Goal: Task Accomplishment & Management: Use online tool/utility

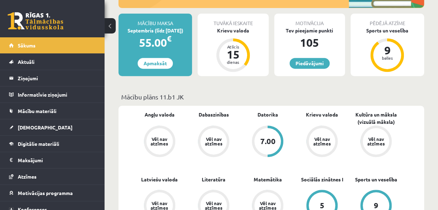
scroll to position [127, 0]
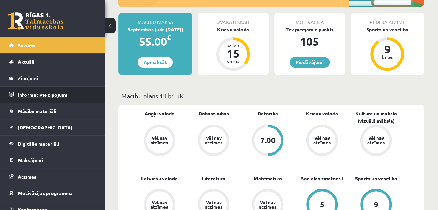
click at [60, 94] on legend "Informatīvie ziņojumi 0" at bounding box center [57, 95] width 78 height 16
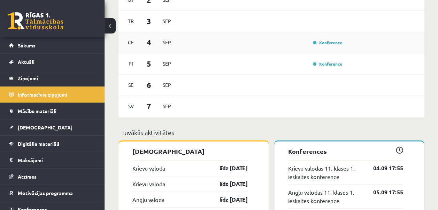
scroll to position [444, 0]
click at [222, 45] on div "Konference" at bounding box center [262, 43] width 165 height 8
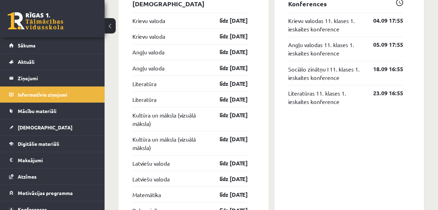
scroll to position [593, 0]
click at [306, 25] on link "Krievu valodas 11. klases 1. ieskaites konference" at bounding box center [325, 24] width 75 height 17
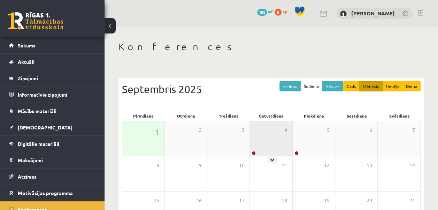
click at [271, 142] on div "4" at bounding box center [271, 138] width 42 height 35
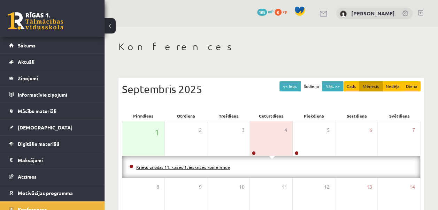
click at [200, 168] on link "Krievu valodas 11. klases 1. ieskaites konference" at bounding box center [183, 167] width 94 height 6
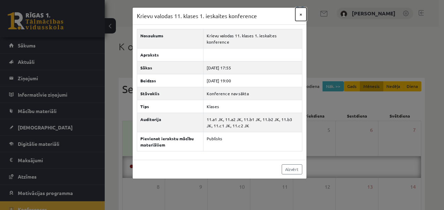
click at [299, 16] on button "×" at bounding box center [300, 14] width 11 height 13
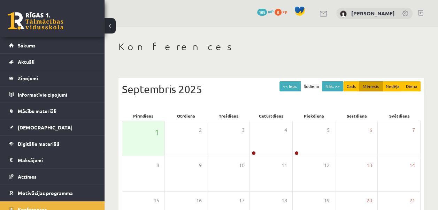
click at [110, 21] on button at bounding box center [110, 25] width 11 height 15
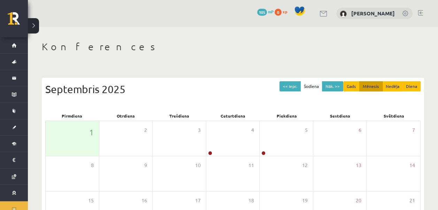
drag, startPoint x: 110, startPoint y: 21, endPoint x: 153, endPoint y: 26, distance: 43.9
click at [153, 26] on div "0 Dāvanas 105 mP 0 xp Artis Duklavs" at bounding box center [233, 13] width 411 height 27
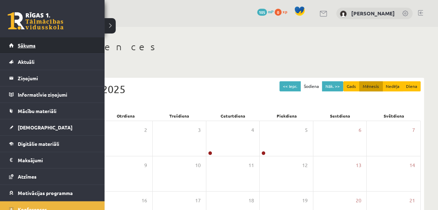
click at [24, 49] on link "Sākums" at bounding box center [52, 45] width 87 height 16
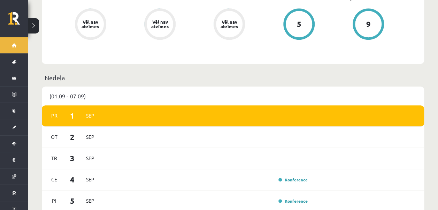
scroll to position [300, 0]
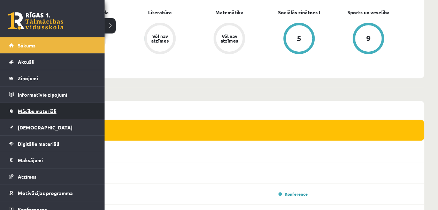
click at [36, 107] on link "Mācību materiāli" at bounding box center [52, 111] width 87 height 16
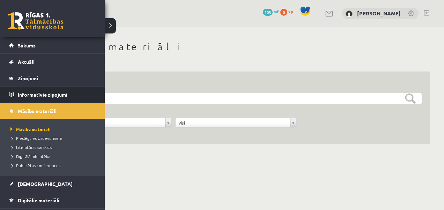
click at [21, 98] on legend "Informatīvie ziņojumi 0" at bounding box center [57, 95] width 78 height 16
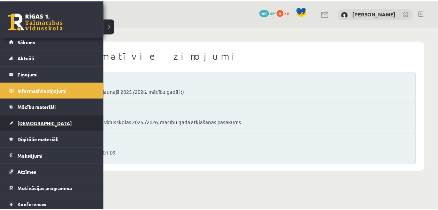
scroll to position [2, 0]
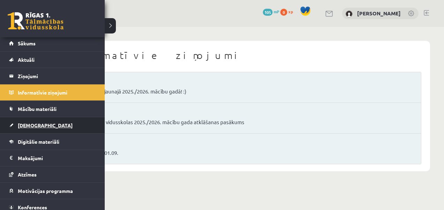
click at [30, 122] on span "[DEMOGRAPHIC_DATA]" at bounding box center [45, 125] width 55 height 6
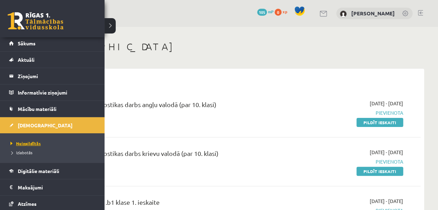
click at [22, 144] on span "Neizpildītās" at bounding box center [25, 144] width 32 height 6
click at [57, 174] on link "Digitālie materiāli" at bounding box center [52, 171] width 87 height 16
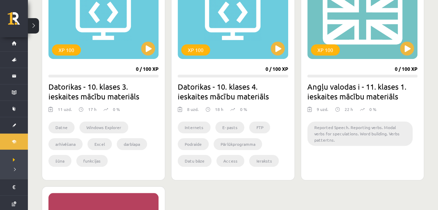
scroll to position [236, 0]
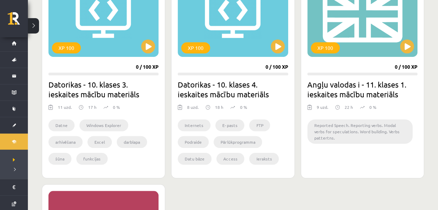
click at [337, 106] on img at bounding box center [338, 107] width 5 height 7
click at [409, 47] on button at bounding box center [407, 46] width 14 height 14
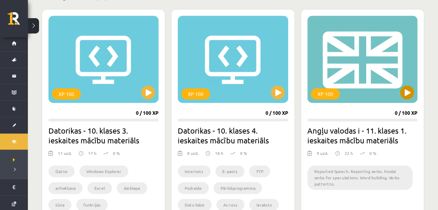
click at [388, 62] on div "XP 100" at bounding box center [363, 59] width 110 height 87
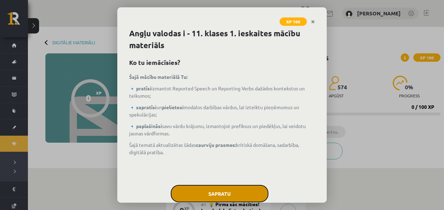
click at [245, 186] on button "Sapratu" at bounding box center [220, 193] width 98 height 17
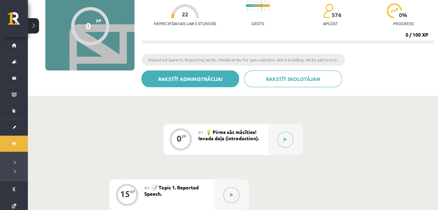
scroll to position [74, 0]
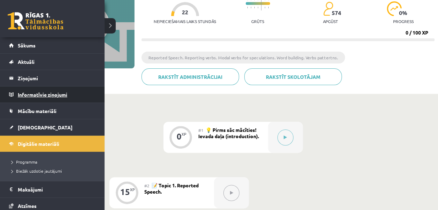
click at [50, 92] on legend "Informatīvie ziņojumi 0" at bounding box center [57, 95] width 78 height 16
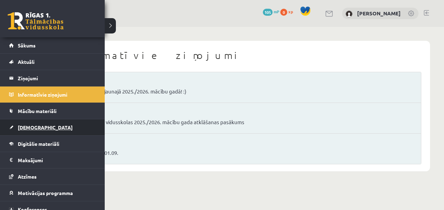
click at [34, 129] on span "[DEMOGRAPHIC_DATA]" at bounding box center [45, 127] width 55 height 6
